Goal: Task Accomplishment & Management: Manage account settings

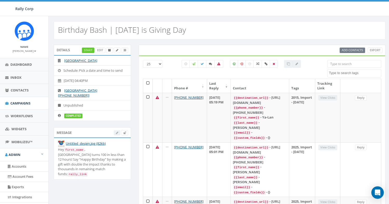
select select
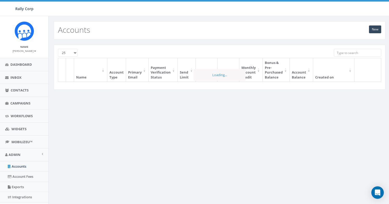
click at [337, 50] on input "search" at bounding box center [357, 53] width 47 height 8
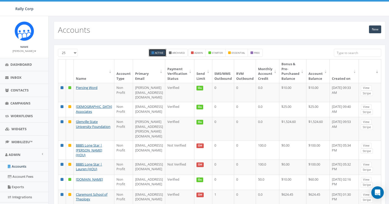
paste input "Piercing Word"
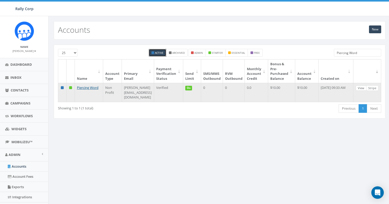
type input "Piercing Word"
click at [362, 88] on link "View" at bounding box center [361, 87] width 11 height 5
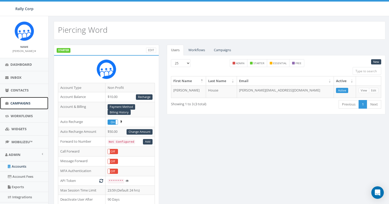
click at [21, 104] on span "Campaigns" at bounding box center [20, 103] width 20 height 5
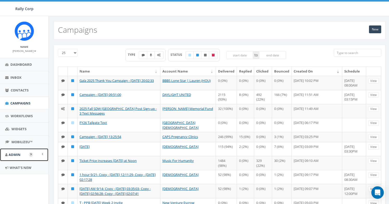
click at [44, 156] on link "Admin" at bounding box center [24, 154] width 48 height 13
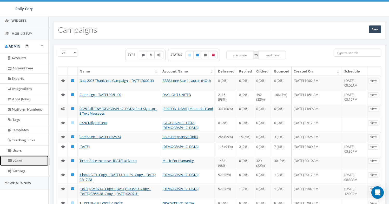
click at [22, 163] on link "vCard" at bounding box center [24, 161] width 48 height 10
click at [162, 55] on label at bounding box center [158, 55] width 9 height 8
checkbox input "true"
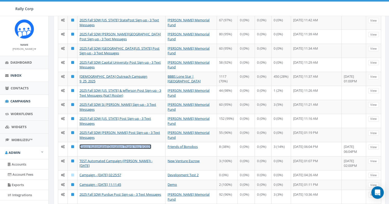
scroll to position [0, 0]
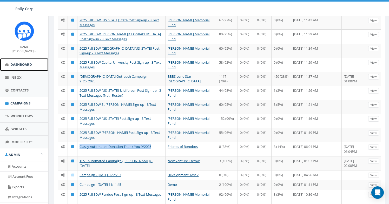
click at [18, 66] on span "Dashboard" at bounding box center [21, 64] width 22 height 5
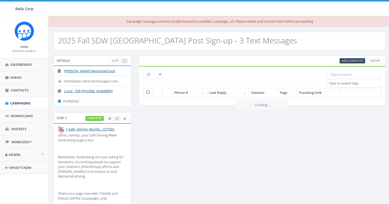
select select
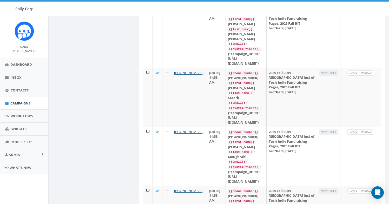
scroll to position [500, 0]
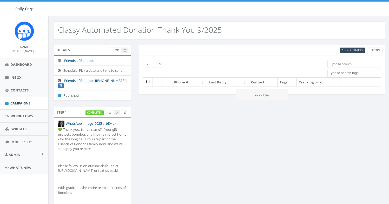
select select
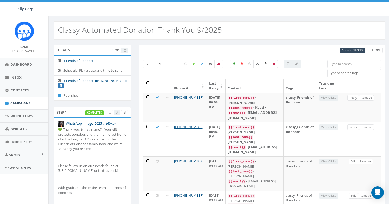
click at [186, 67] on label at bounding box center [186, 64] width 8 height 8
checkbox input "true"
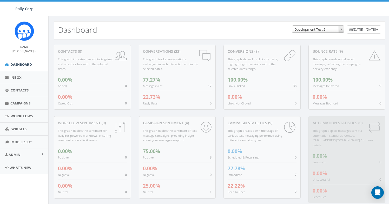
select select "395"
